Goal: Find contact information: Obtain details needed to contact an individual or organization

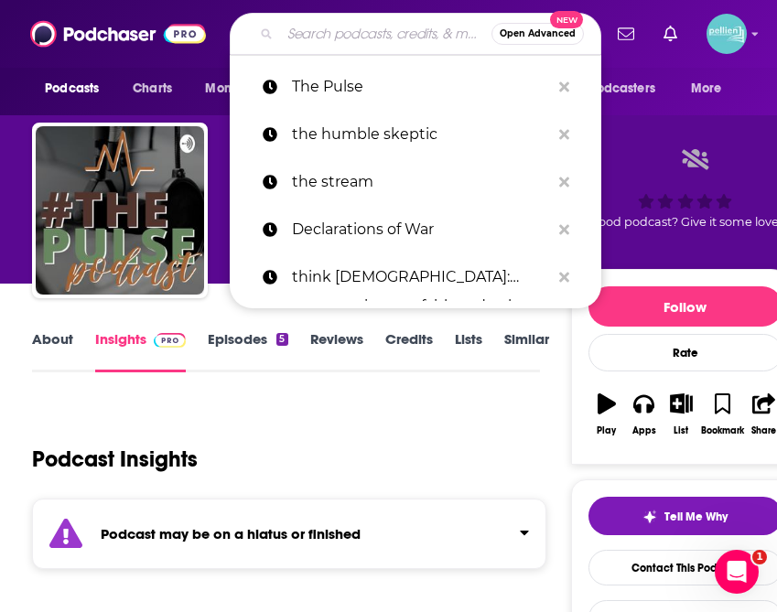
click at [365, 30] on input "Search podcasts, credits, & more..." at bounding box center [385, 33] width 211 height 29
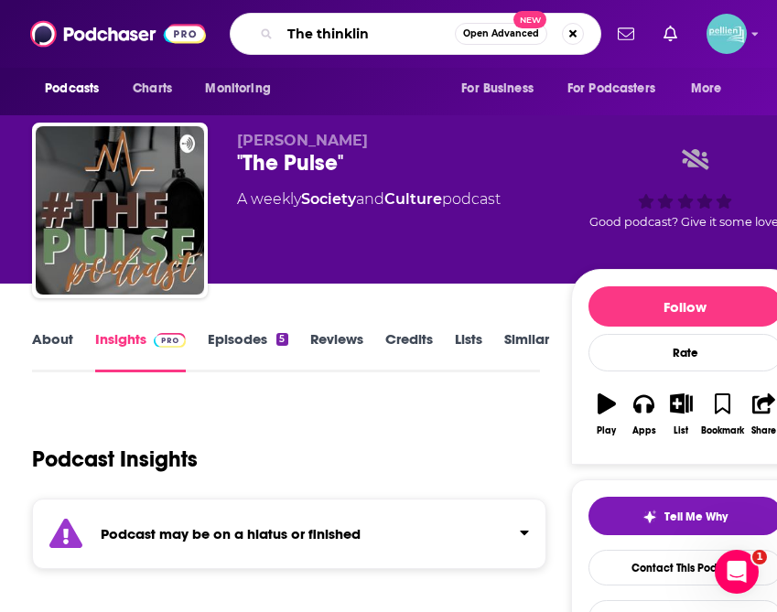
type input "The thinkling"
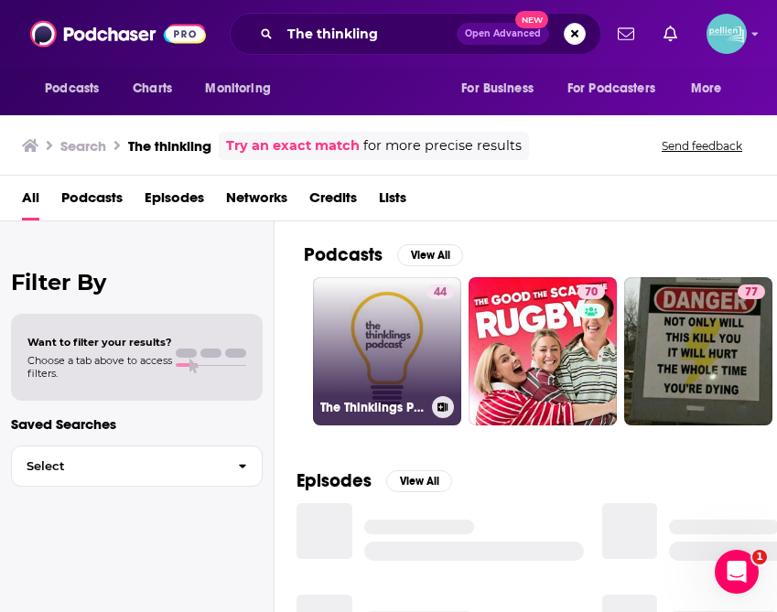
click at [388, 321] on link "44 The Thinklings Podcast" at bounding box center [387, 351] width 148 height 148
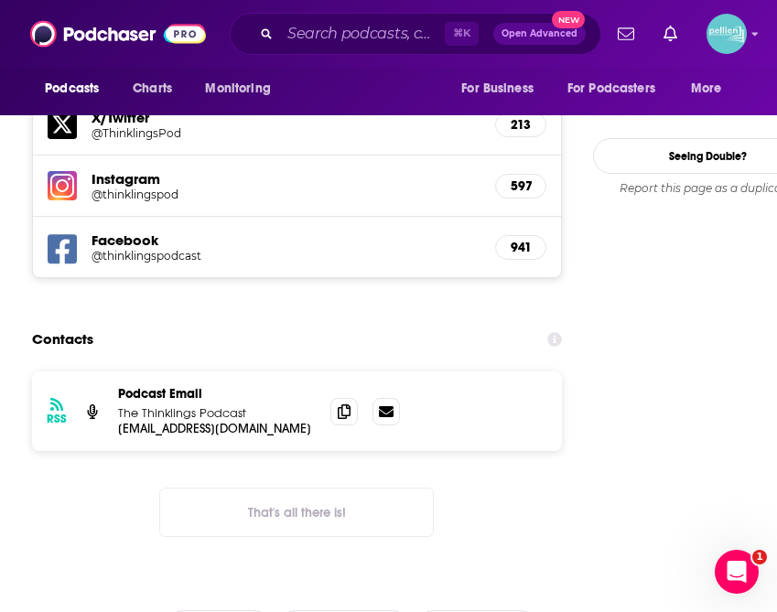
scroll to position [1792, 0]
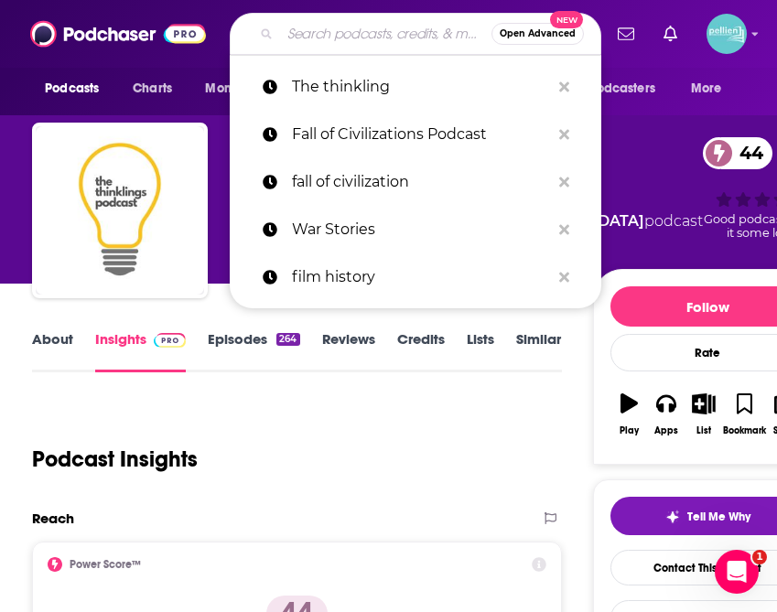
click at [319, 38] on input "Search podcasts, credits, & more..." at bounding box center [385, 33] width 211 height 29
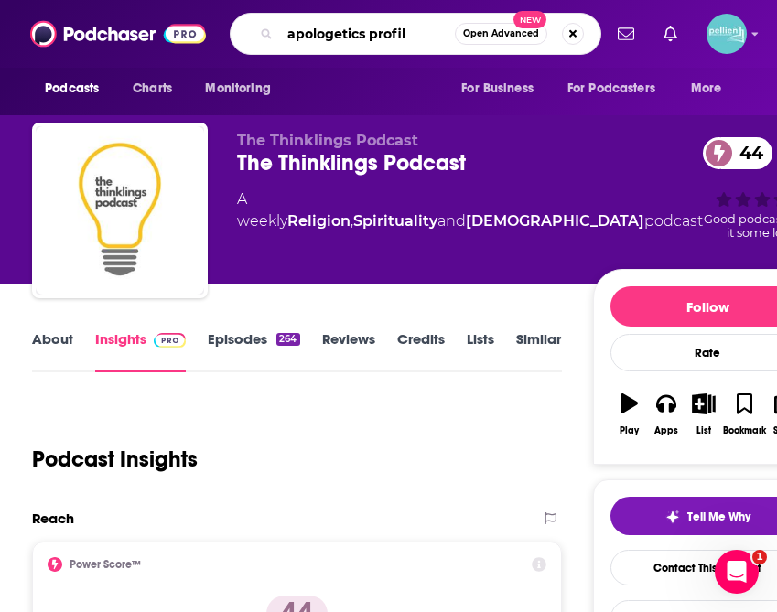
type input "apologetics profile"
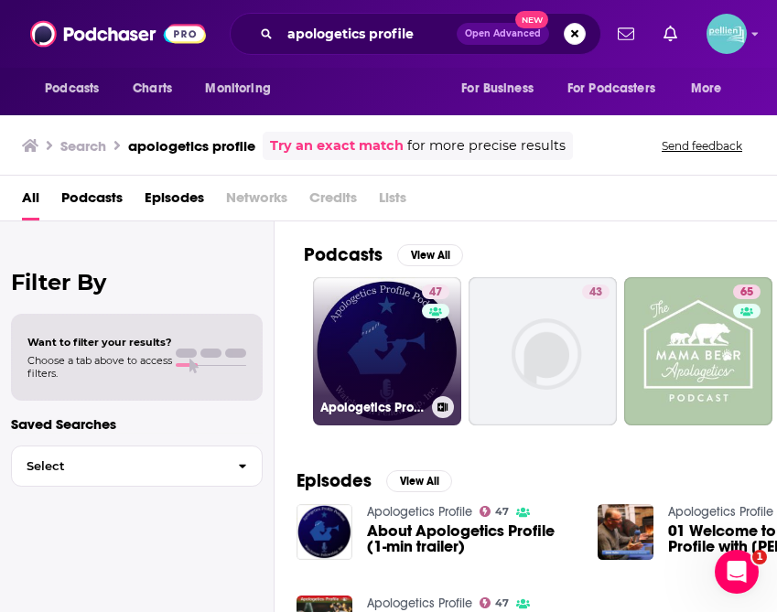
click at [403, 350] on link "47 Apologetics Profile" at bounding box center [387, 351] width 148 height 148
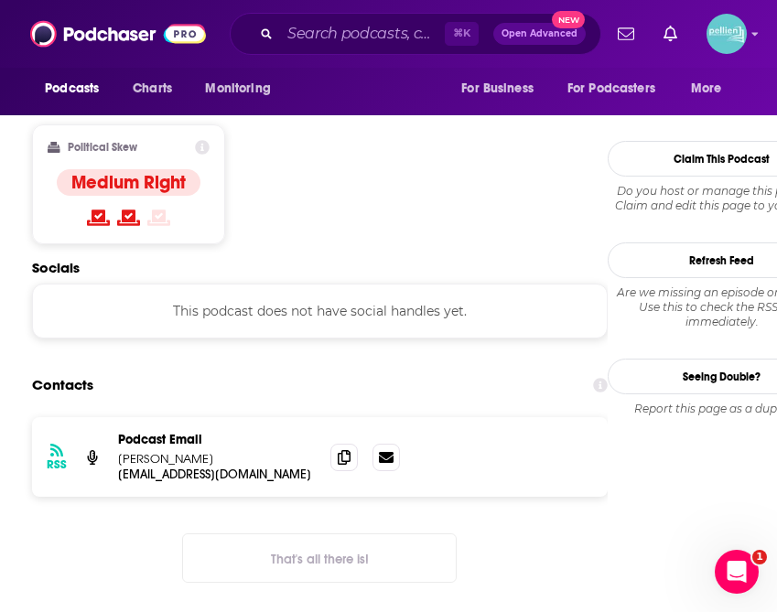
scroll to position [1562, 0]
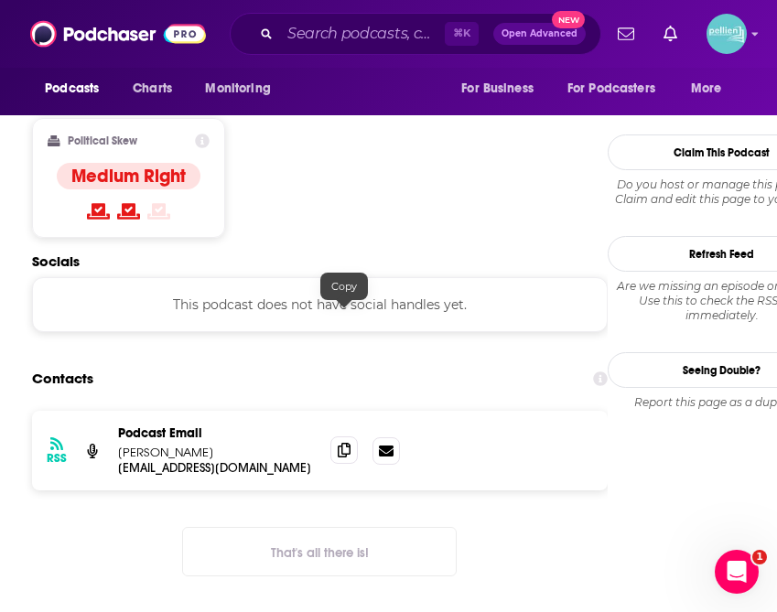
click at [344, 443] on icon at bounding box center [344, 450] width 13 height 15
